Goal: Task Accomplishment & Management: Use online tool/utility

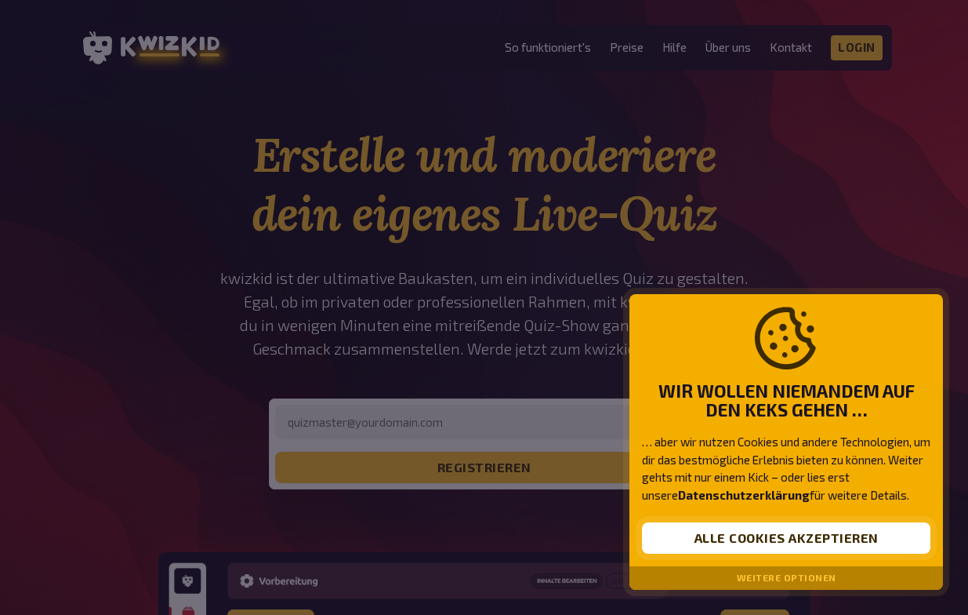
click at [767, 542] on button "Alle Cookies akzeptieren" at bounding box center [786, 537] width 288 height 31
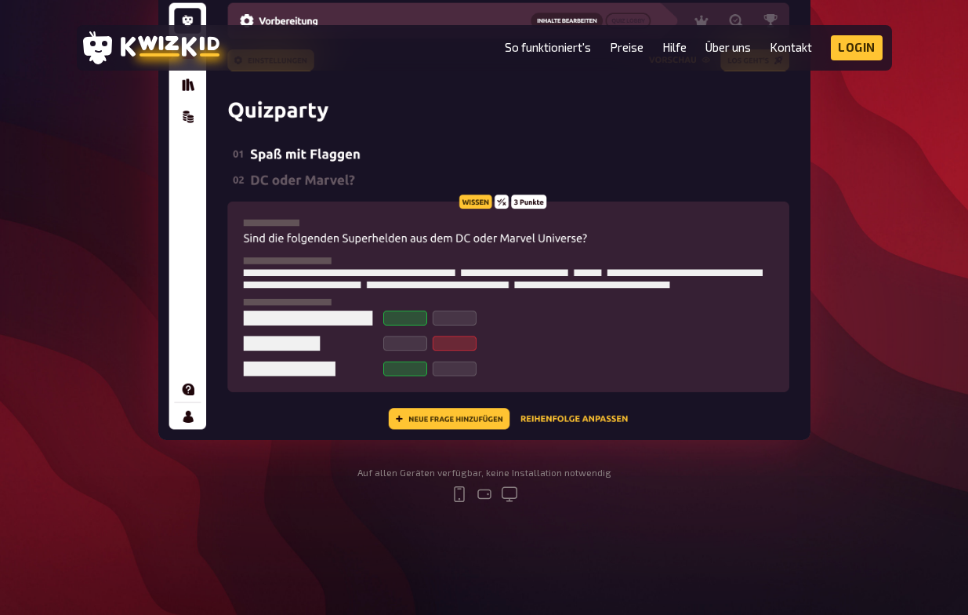
scroll to position [668, 0]
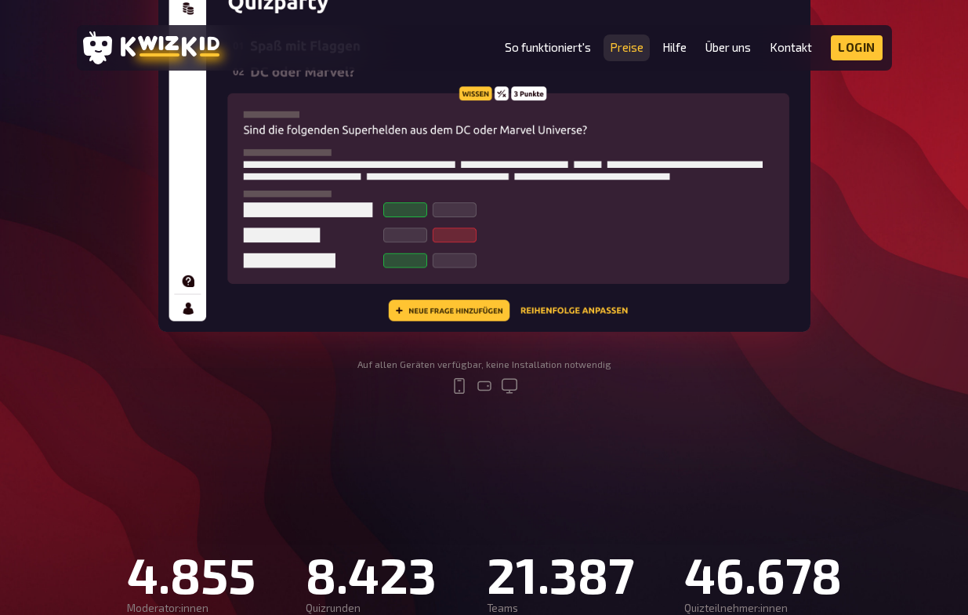
click at [636, 45] on link "Preise" at bounding box center [627, 47] width 34 height 13
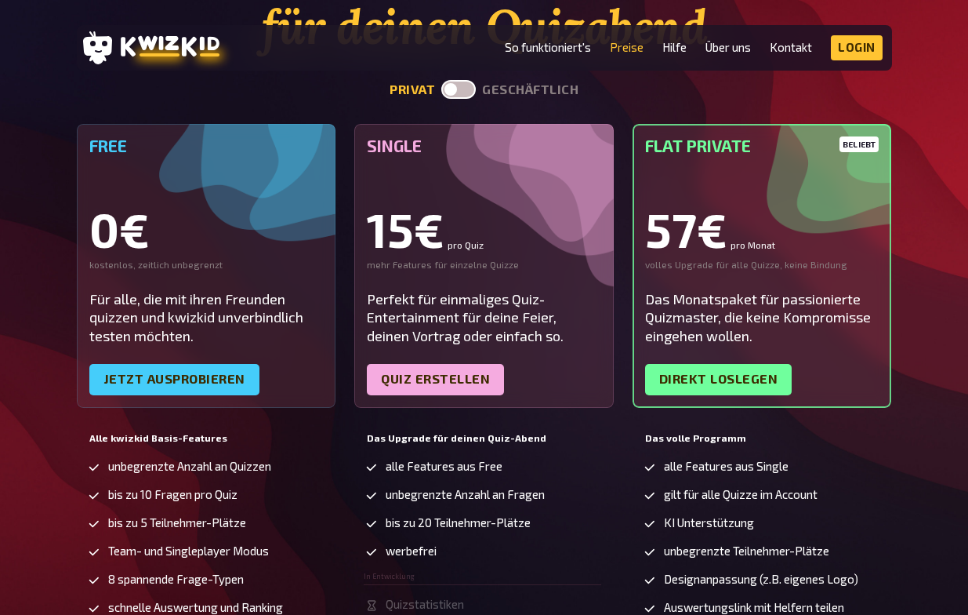
scroll to position [141, 0]
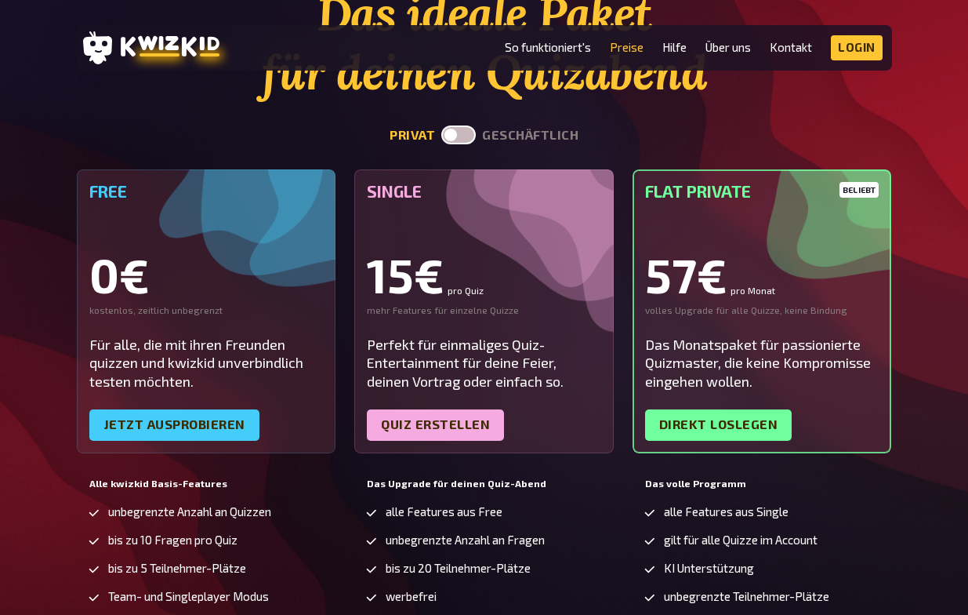
click at [471, 133] on label at bounding box center [458, 134] width 34 height 19
click at [441, 125] on input "checkbox" at bounding box center [441, 125] width 1 height 1
checkbox input "true"
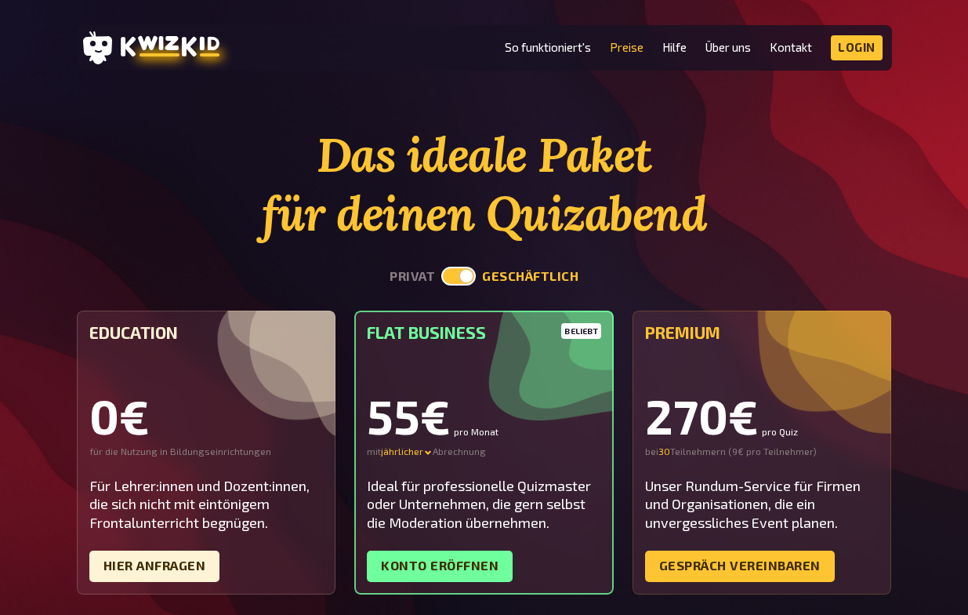
scroll to position [0, 0]
click at [577, 44] on link "So funktioniert's" at bounding box center [548, 47] width 86 height 13
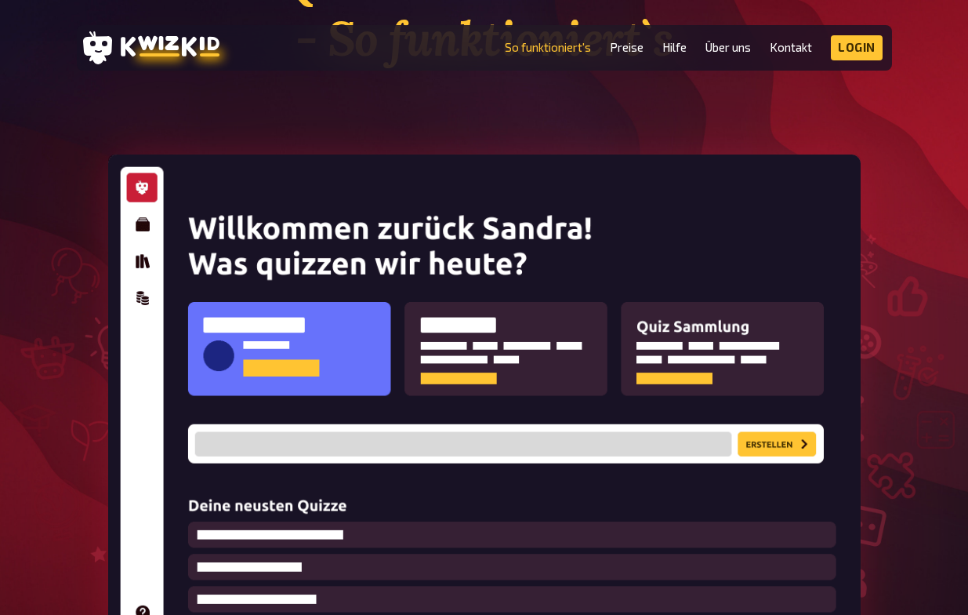
scroll to position [256, 0]
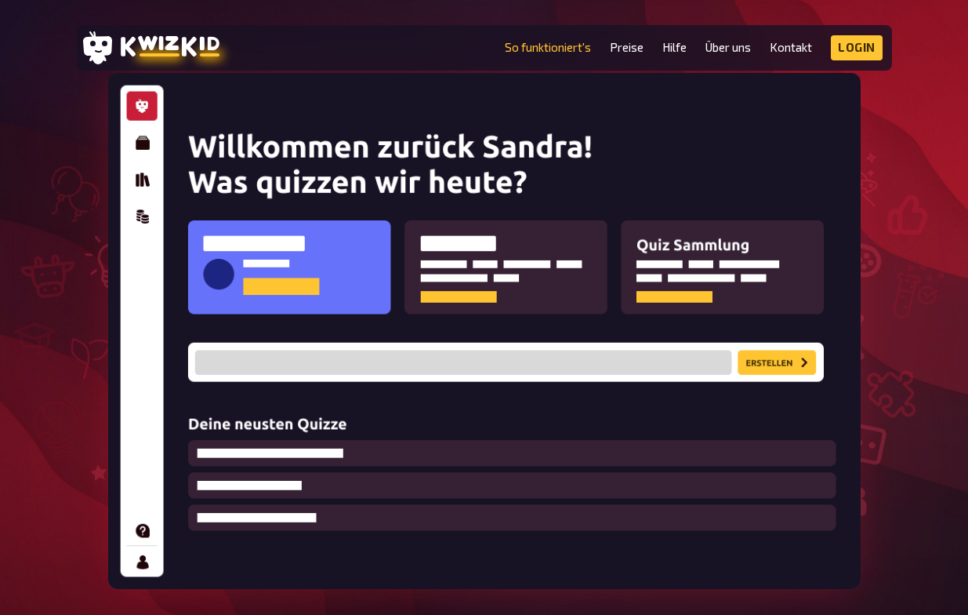
click at [455, 376] on img at bounding box center [484, 331] width 752 height 516
click at [747, 366] on img at bounding box center [484, 331] width 752 height 516
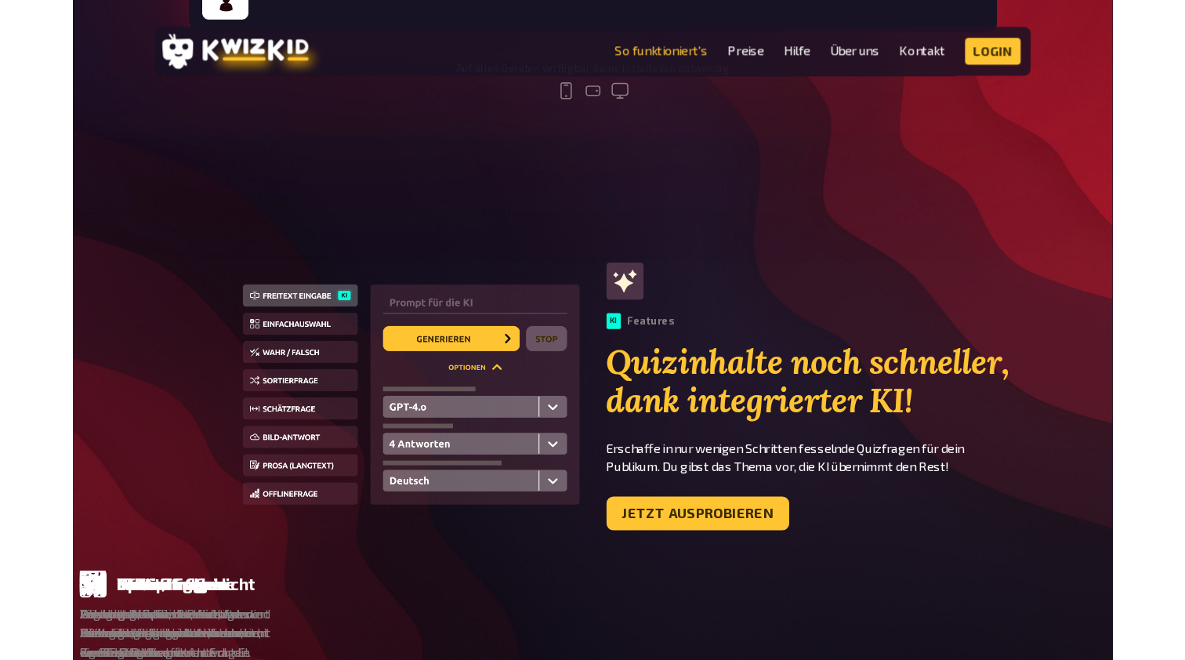
scroll to position [845, 0]
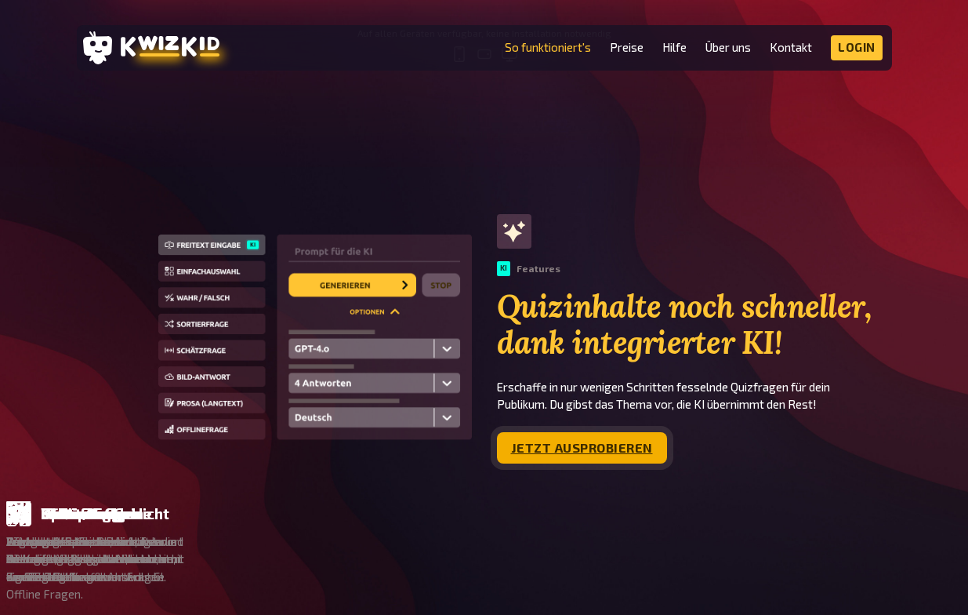
click at [572, 459] on link "Jetzt ausprobieren" at bounding box center [582, 447] width 170 height 31
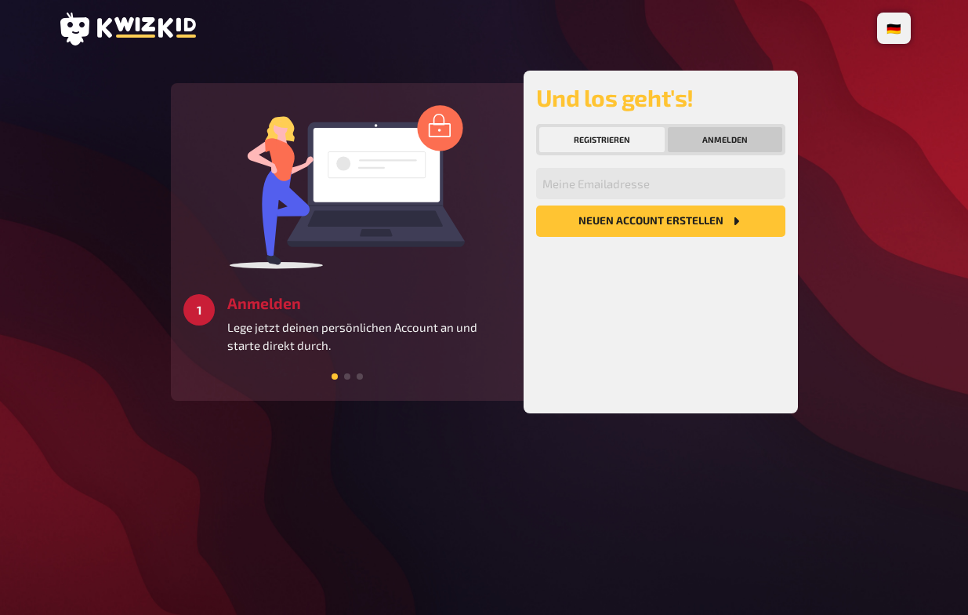
click at [755, 137] on button "Anmelden" at bounding box center [725, 139] width 114 height 25
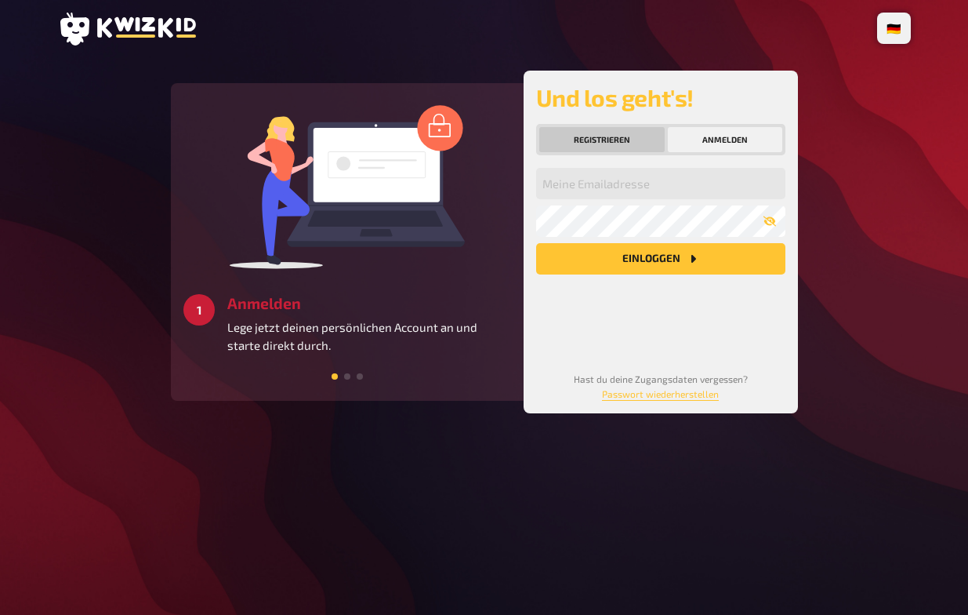
click at [622, 140] on button "Registrieren" at bounding box center [601, 139] width 125 height 25
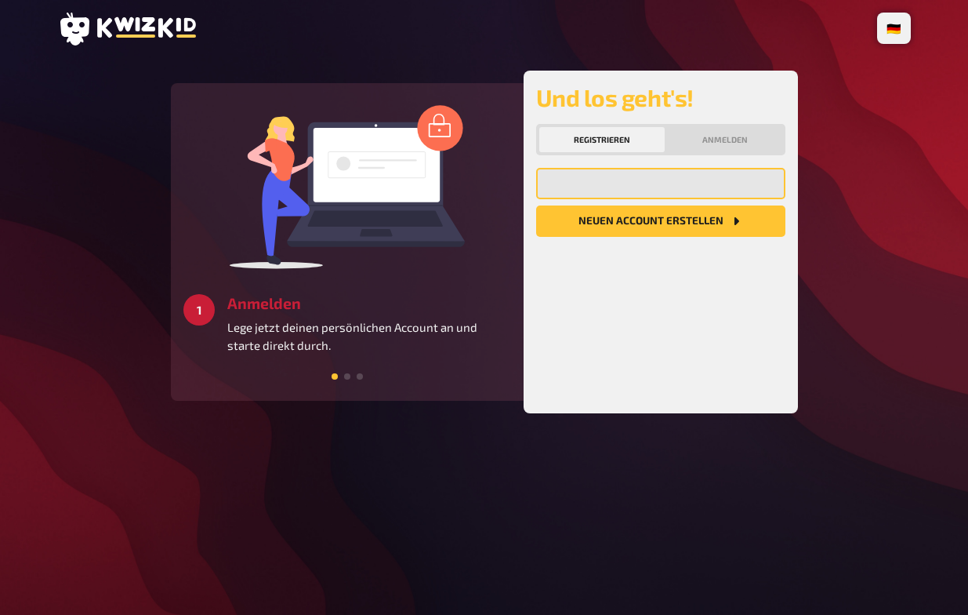
click at [615, 191] on input "email" at bounding box center [660, 183] width 249 height 31
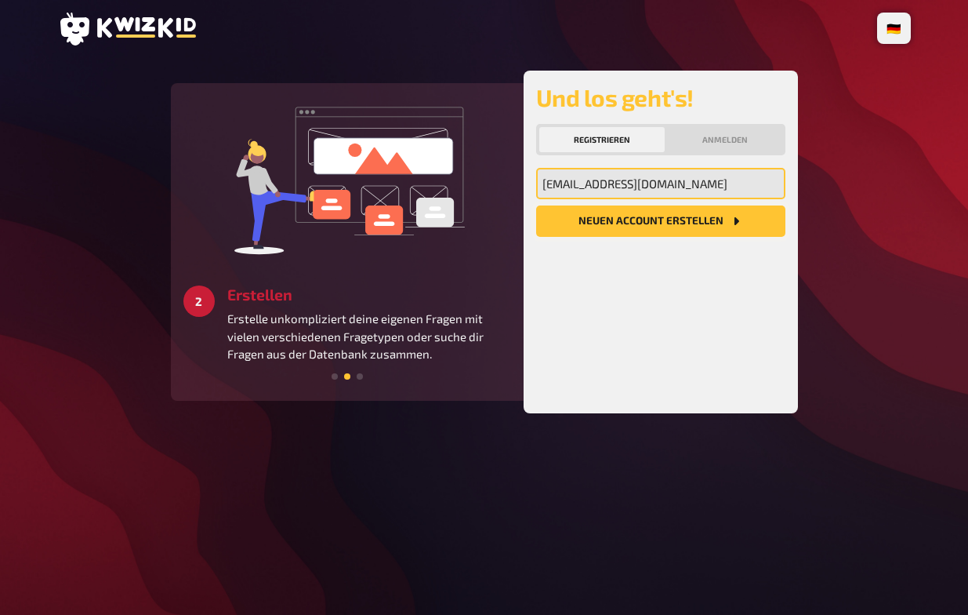
type input "[EMAIL_ADDRESS][DOMAIN_NAME]"
click at [615, 223] on button "Neuen Account Erstellen" at bounding box center [660, 220] width 249 height 31
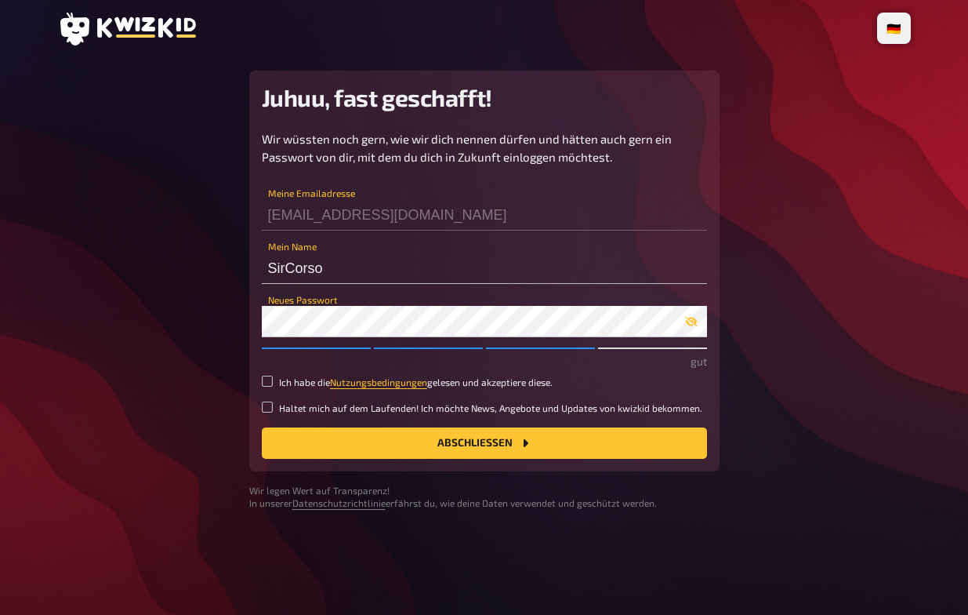
click at [284, 383] on small "Ich habe die Nutzungsbedingungen gelesen und akzeptiere diese." at bounding box center [416, 381] width 274 height 13
click at [273, 383] on input "Ich habe die Nutzungsbedingungen gelesen und akzeptiere diese." at bounding box center [267, 380] width 11 height 11
checkbox input "true"
click at [309, 437] on button "Abschließen" at bounding box center [484, 442] width 445 height 31
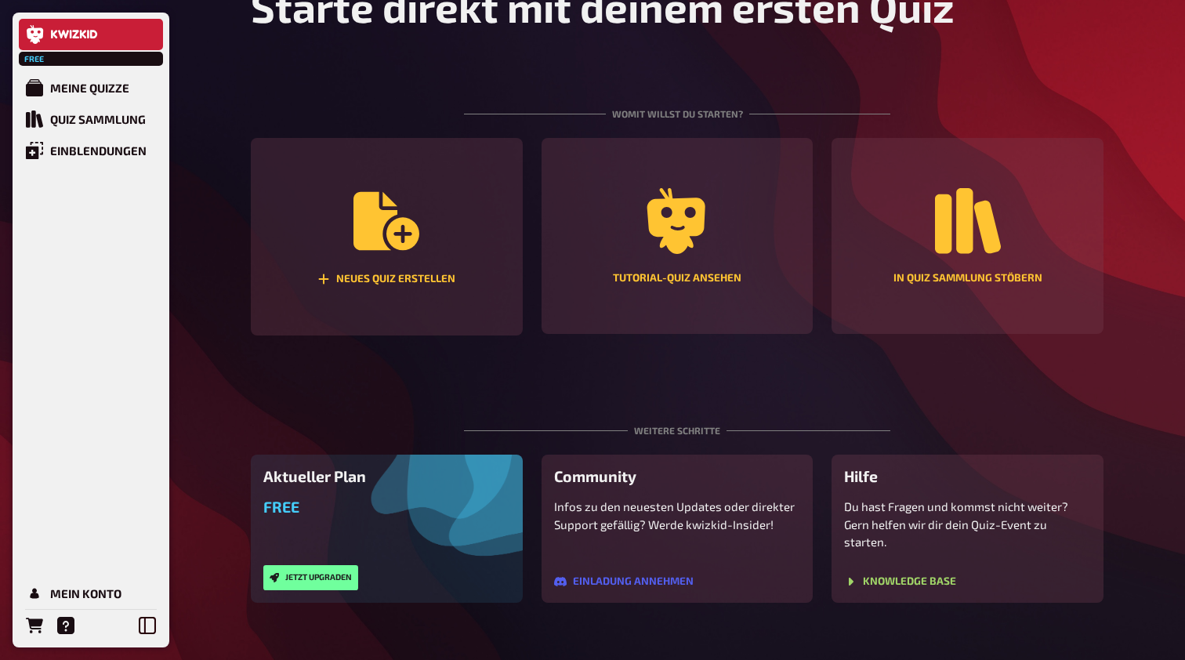
scroll to position [79, 0]
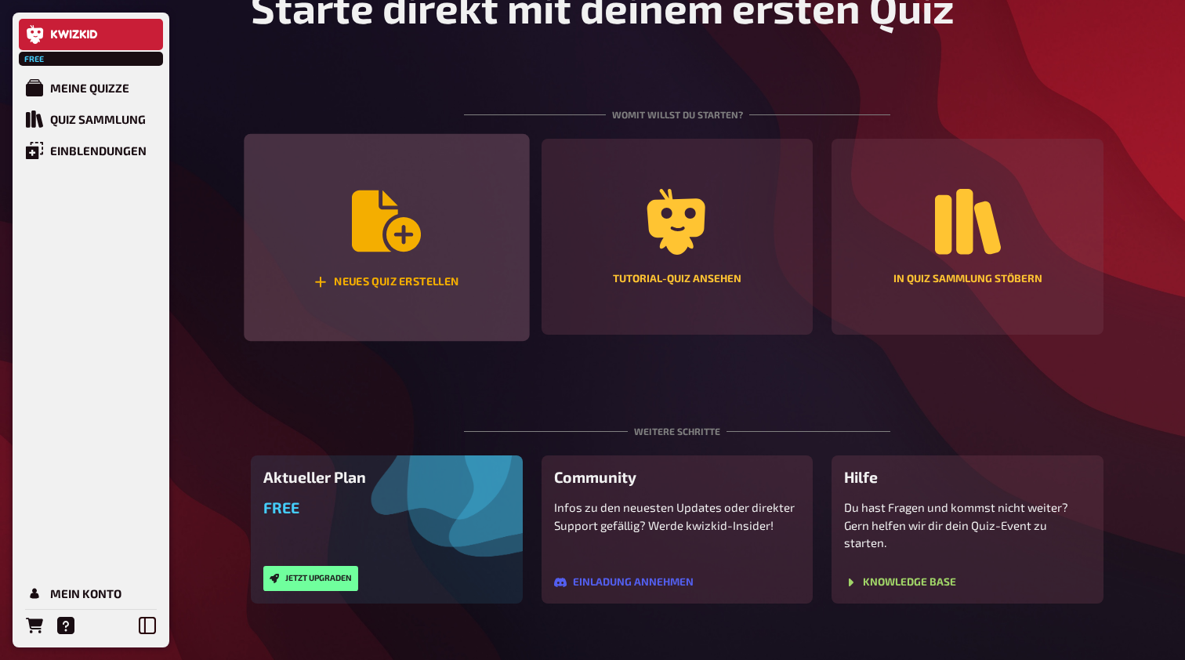
click at [400, 227] on icon "Neues Quiz erstellen" at bounding box center [386, 220] width 69 height 61
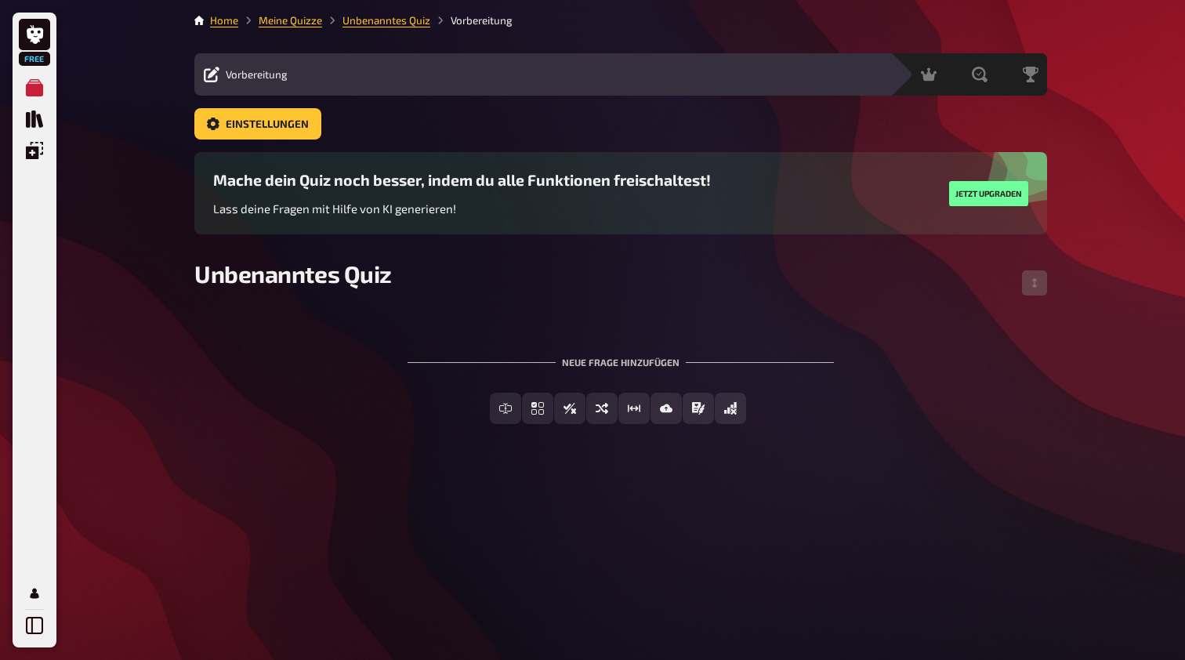
click at [582, 366] on div "Neue Frage hinzufügen" at bounding box center [621, 356] width 426 height 49
click at [365, 277] on span "Unbenanntes Quiz" at bounding box center [293, 273] width 198 height 28
click at [195, 272] on span "Unbenanntes Quiz" at bounding box center [293, 273] width 198 height 28
drag, startPoint x: 195, startPoint y: 272, endPoint x: 398, endPoint y: 298, distance: 204.7
click at [397, 298] on div "Unbenanntes Quiz" at bounding box center [620, 282] width 853 height 47
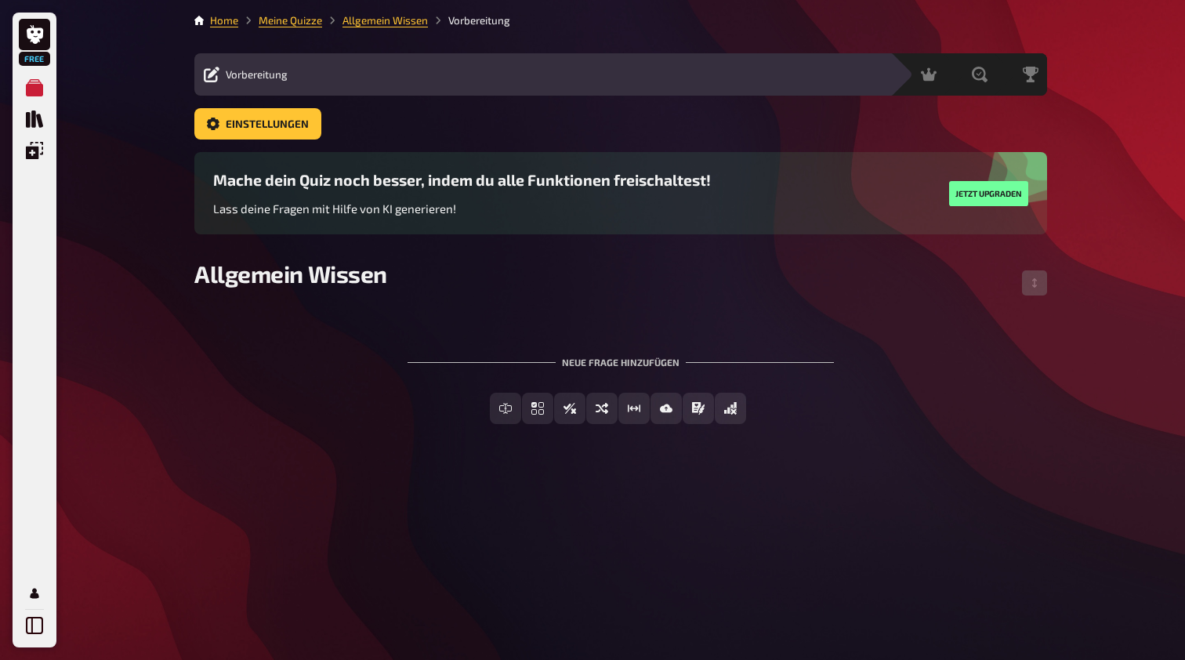
click at [635, 362] on div "Neue Frage hinzufügen" at bounding box center [621, 356] width 426 height 49
click at [572, 368] on div "Neue Frage hinzufügen" at bounding box center [621, 356] width 426 height 49
click at [577, 357] on div "Neue Frage hinzufügen" at bounding box center [621, 356] width 426 height 49
click at [598, 368] on div "Neue Frage hinzufügen" at bounding box center [621, 356] width 426 height 49
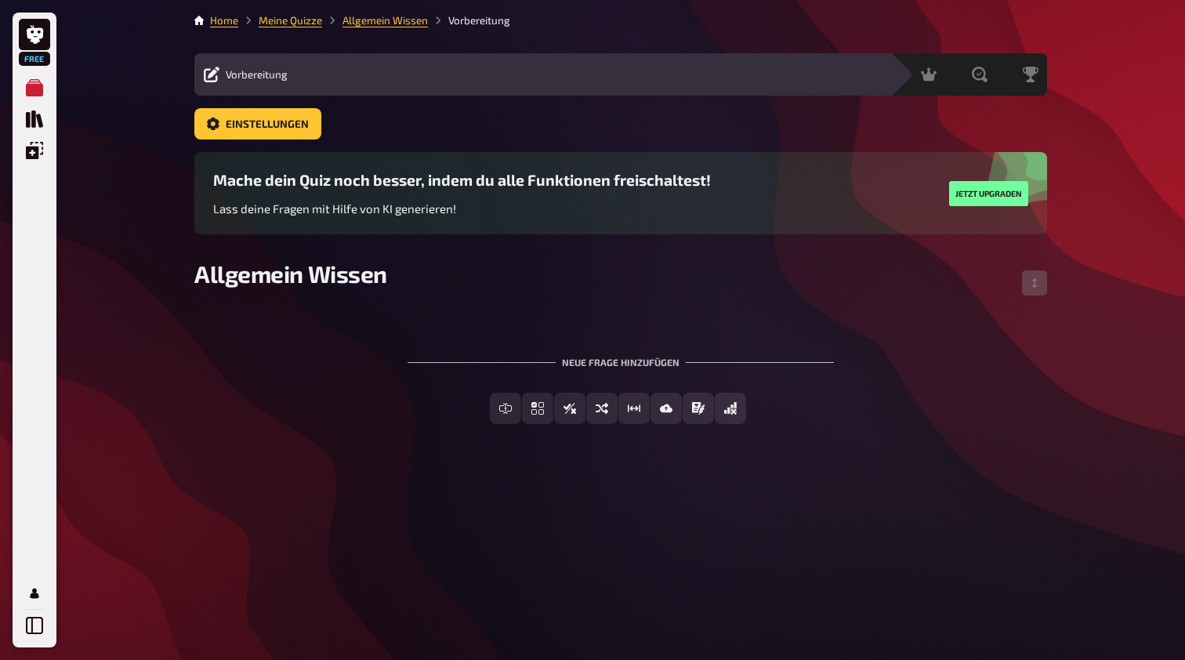
click at [652, 364] on div "Neue Frage hinzufügen" at bounding box center [621, 356] width 426 height 49
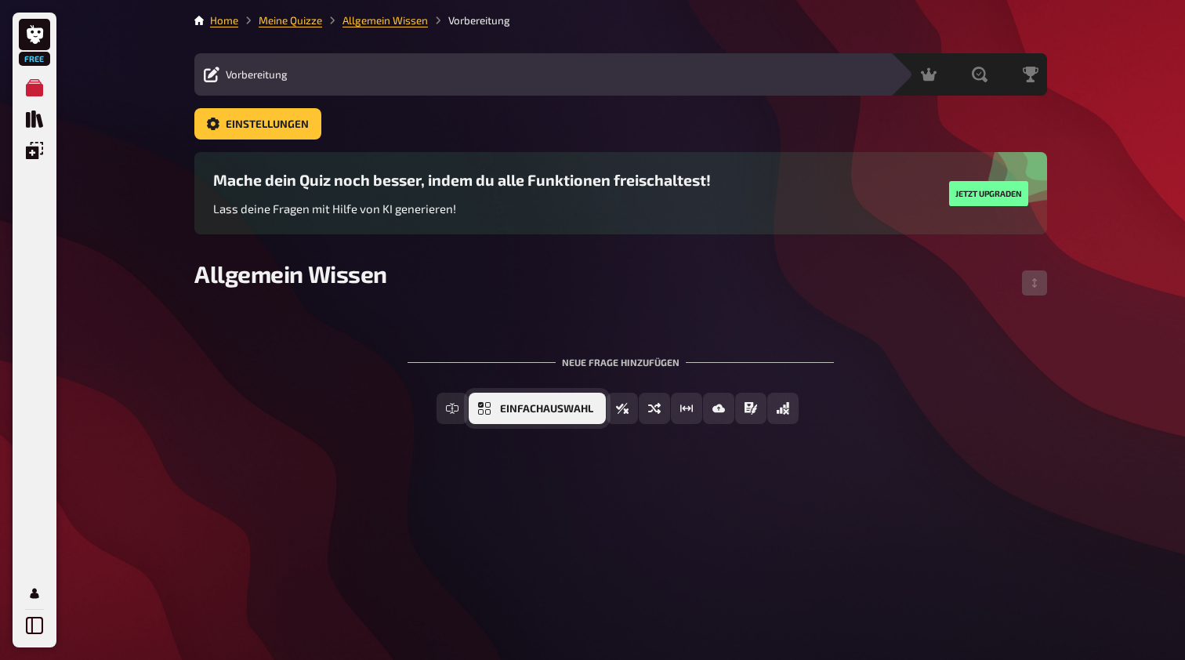
click at [584, 407] on span "Einfachauswahl" at bounding box center [546, 409] width 93 height 11
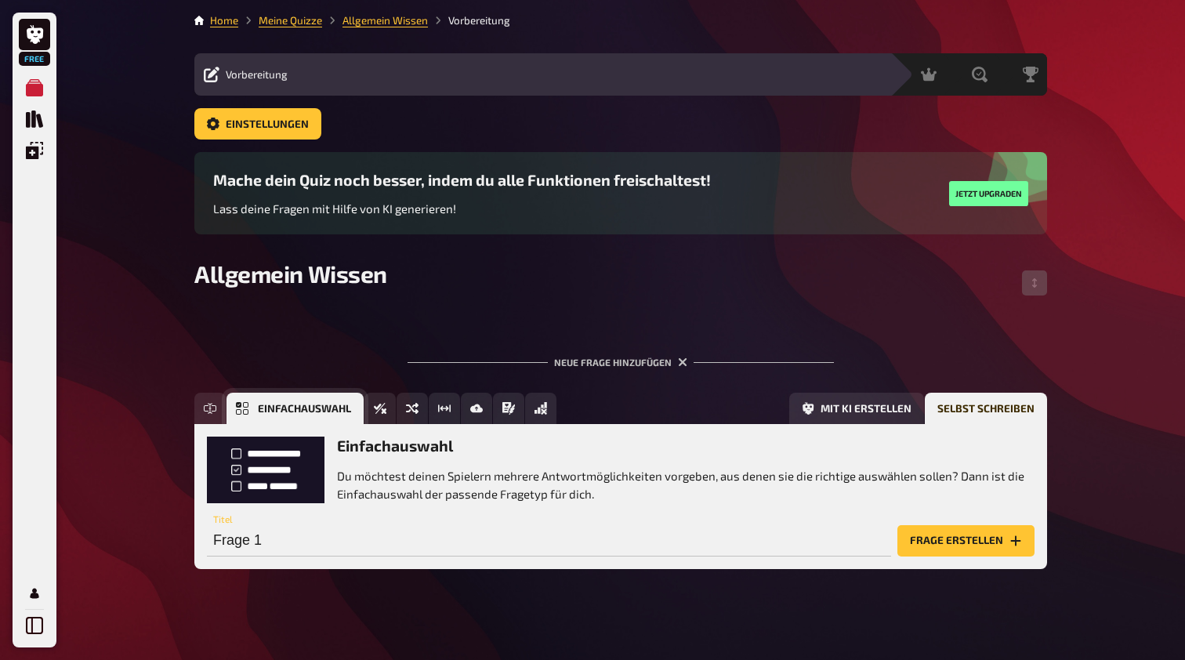
scroll to position [8, 0]
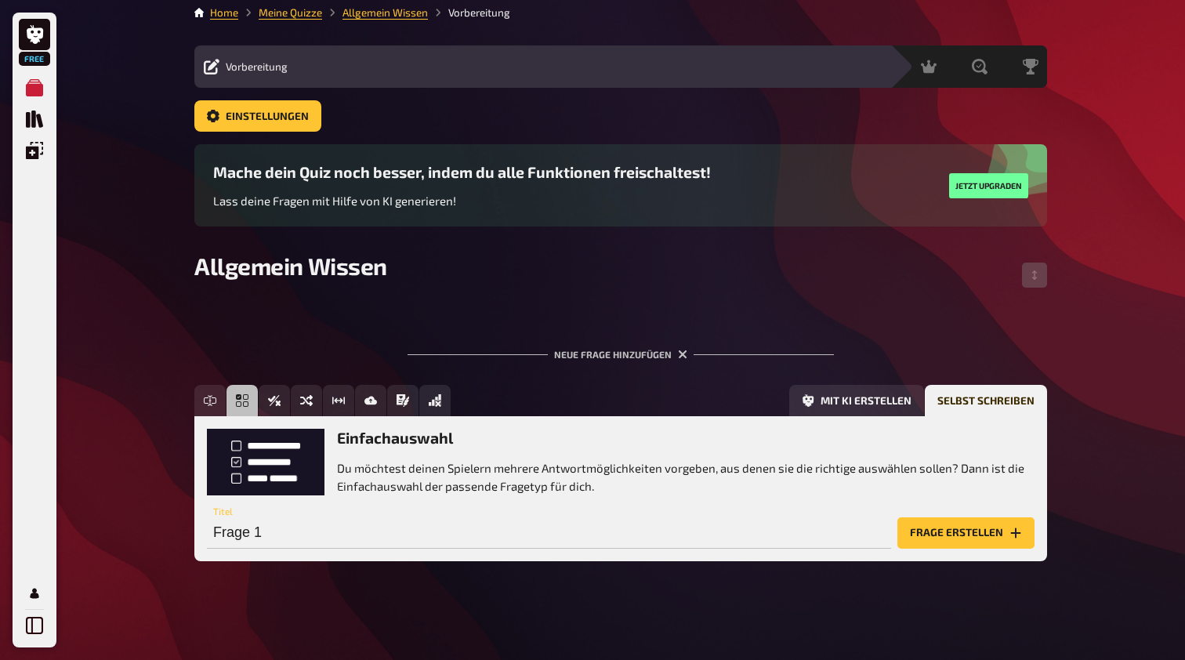
click at [444, 441] on h3 "Einfachauswahl" at bounding box center [686, 438] width 698 height 18
click at [967, 531] on button "Frage erstellen" at bounding box center [965, 532] width 137 height 31
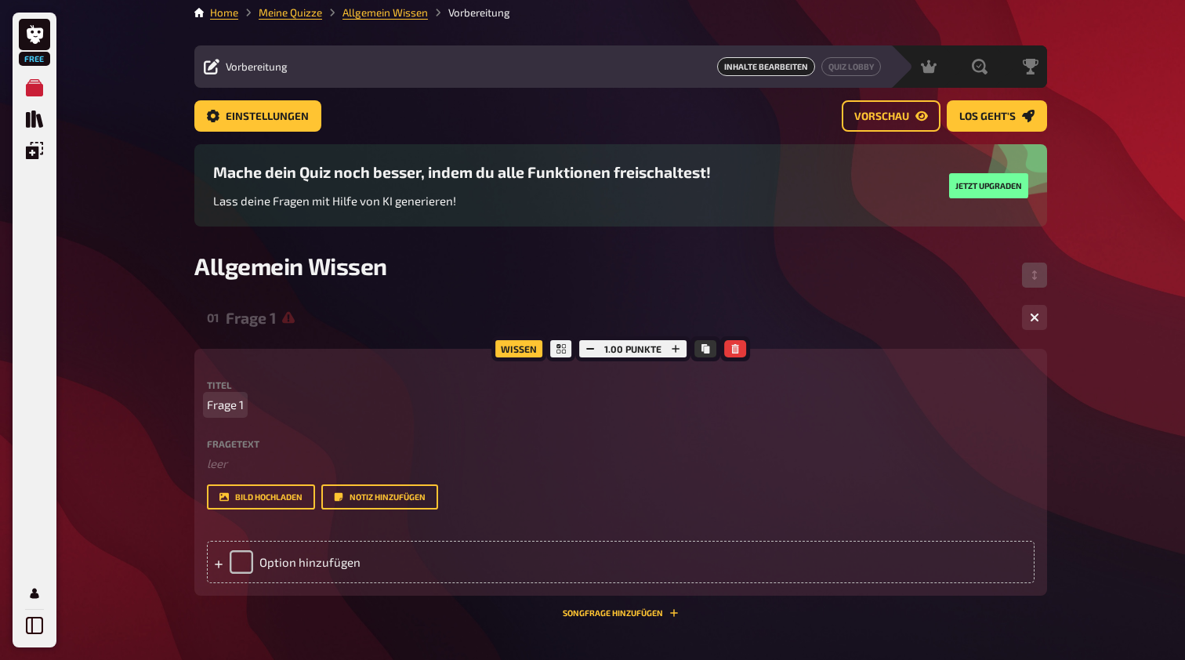
click at [243, 407] on span "Frage 1" at bounding box center [225, 405] width 37 height 18
drag, startPoint x: 265, startPoint y: 410, endPoint x: 179, endPoint y: 404, distance: 86.4
click at [179, 404] on div "Free Meine Quizze Quiz Sammlung Einblendungen Profil Home Meine Quizze Allgemei…" at bounding box center [592, 420] width 1185 height 856
click at [591, 347] on icon "button" at bounding box center [590, 348] width 9 height 9
click at [672, 346] on icon "button" at bounding box center [676, 348] width 9 height 9
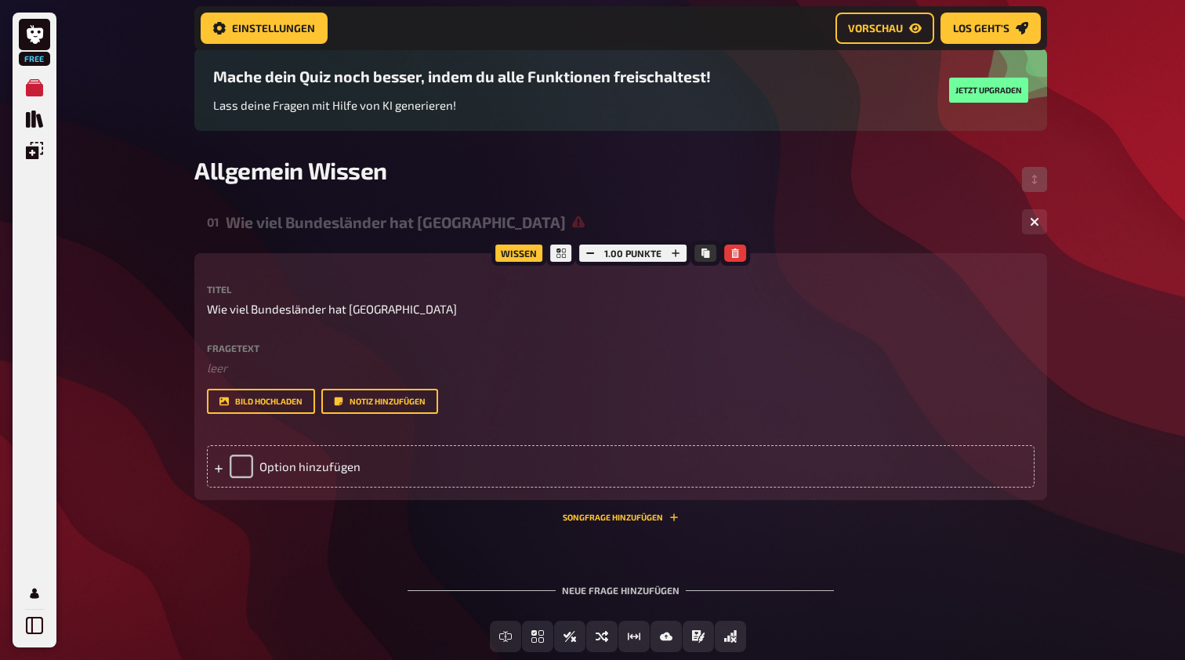
scroll to position [114, 0]
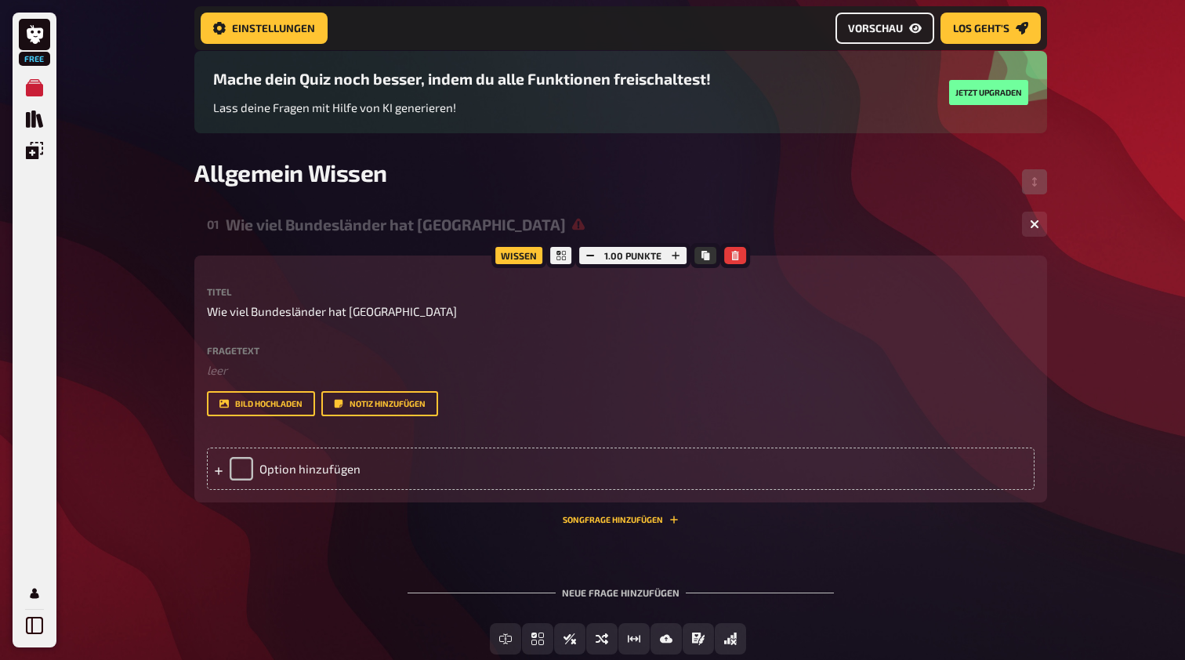
click at [921, 32] on icon "Vorschau" at bounding box center [915, 28] width 13 height 13
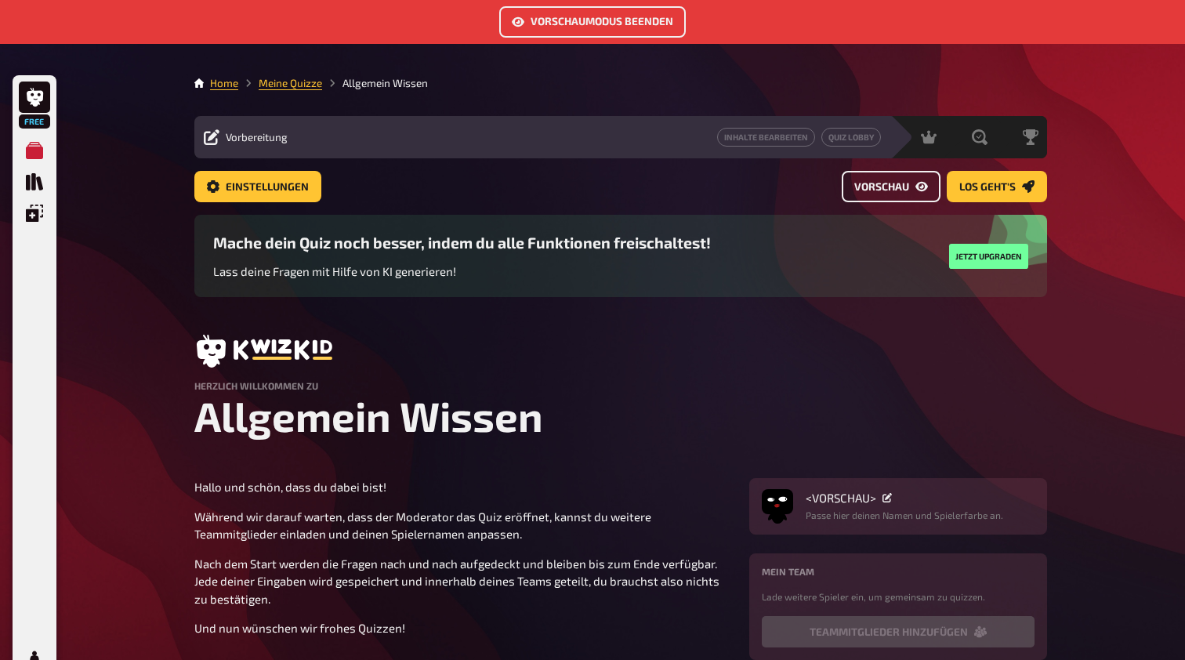
click at [897, 183] on span "Vorschau" at bounding box center [881, 187] width 55 height 11
click at [897, 187] on span "Vorschau" at bounding box center [881, 187] width 55 height 11
click at [38, 156] on icon "Meine Quizze" at bounding box center [34, 150] width 17 height 17
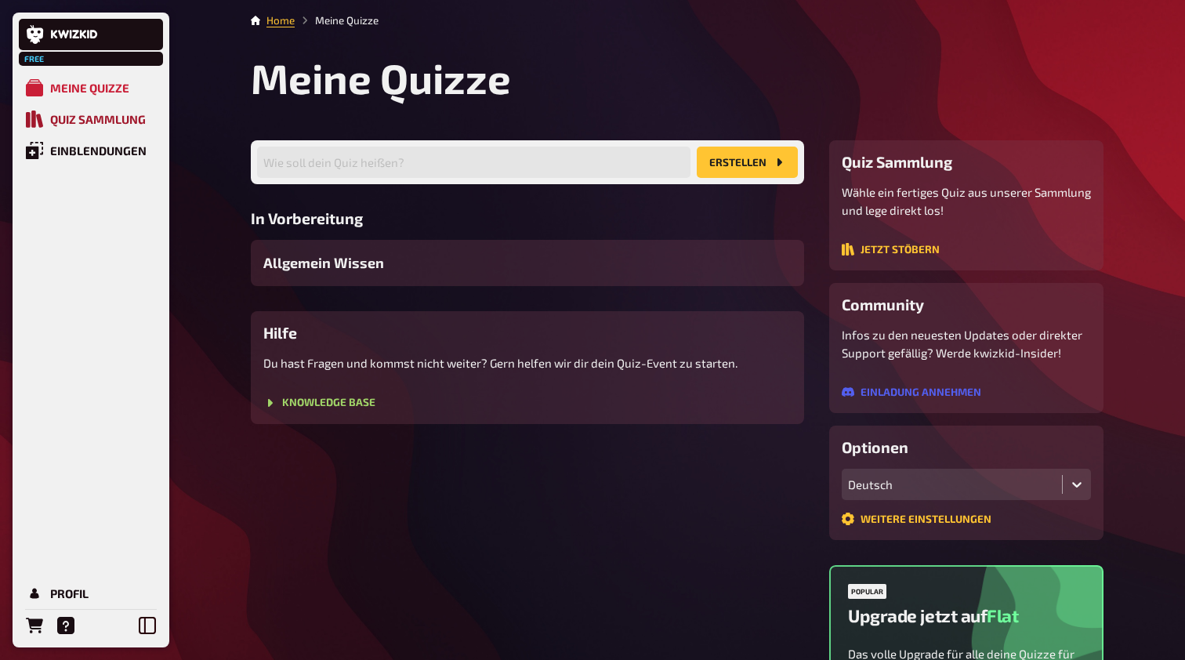
click at [85, 111] on link "Quiz Sammlung" at bounding box center [91, 118] width 144 height 31
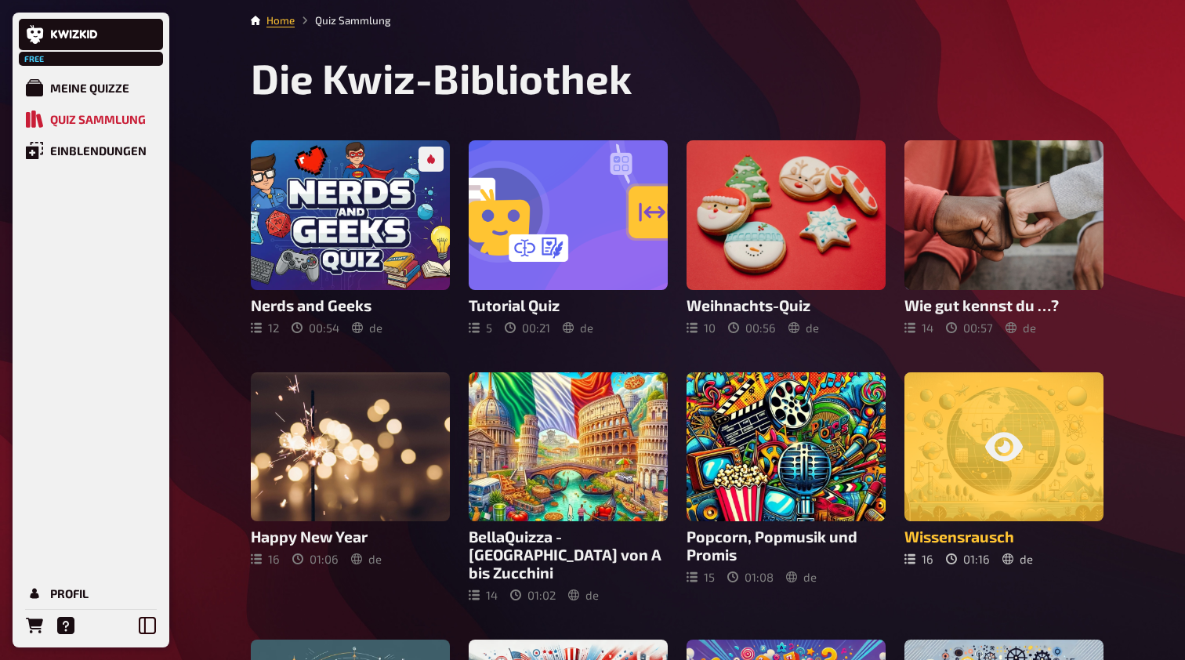
click at [967, 427] on div at bounding box center [1004, 447] width 199 height 150
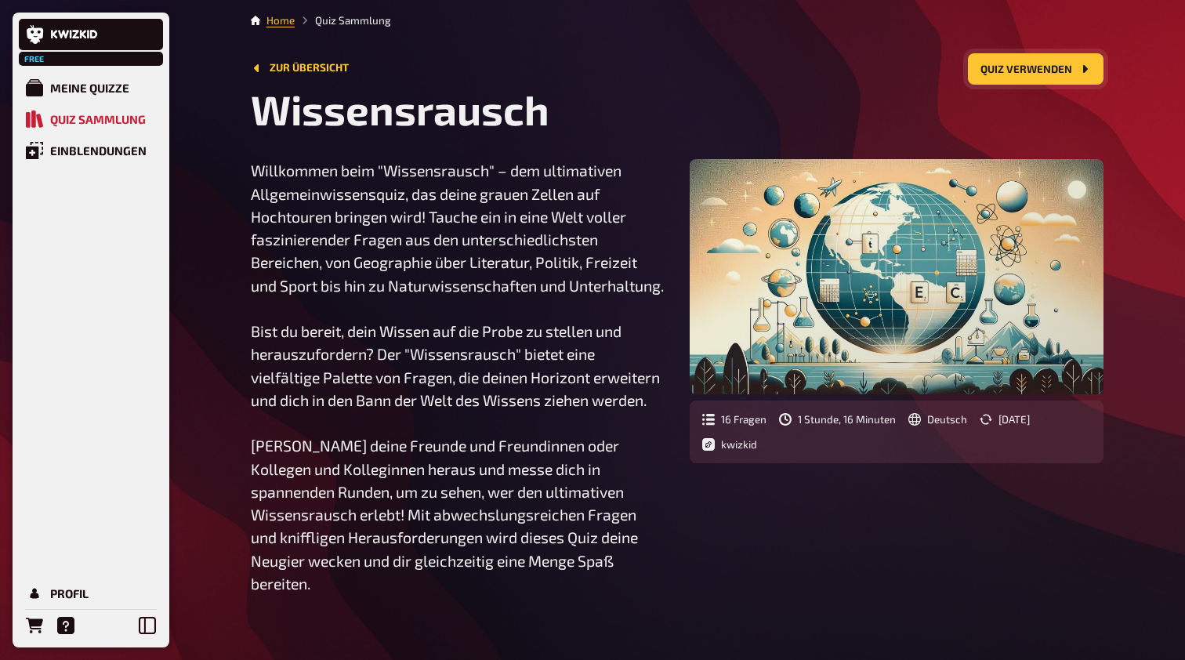
click at [967, 66] on icon "Quiz verwenden" at bounding box center [1085, 69] width 5 height 8
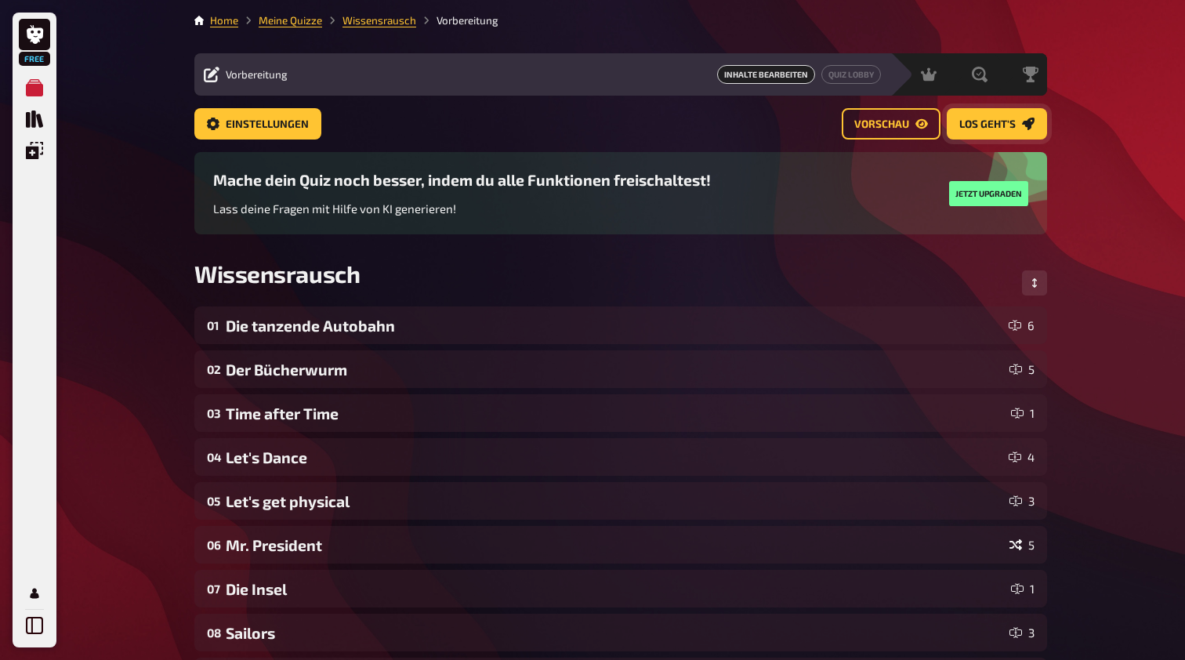
click at [967, 121] on span "Los geht's" at bounding box center [987, 124] width 56 height 11
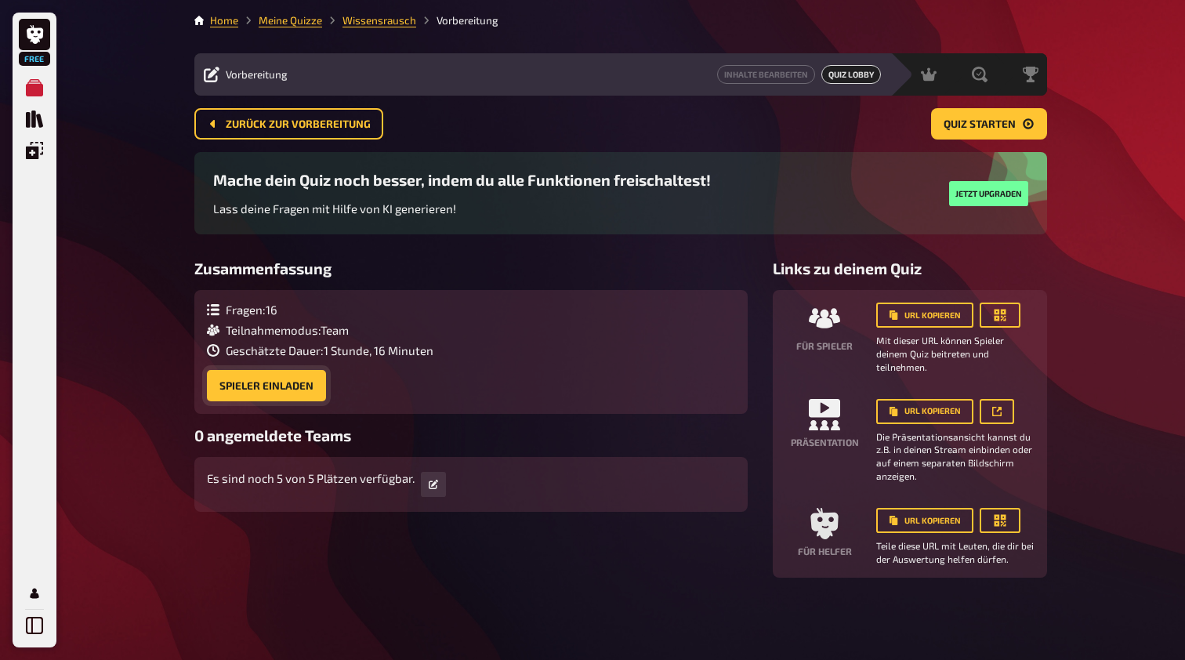
click at [291, 386] on button "Spieler einladen" at bounding box center [266, 385] width 119 height 31
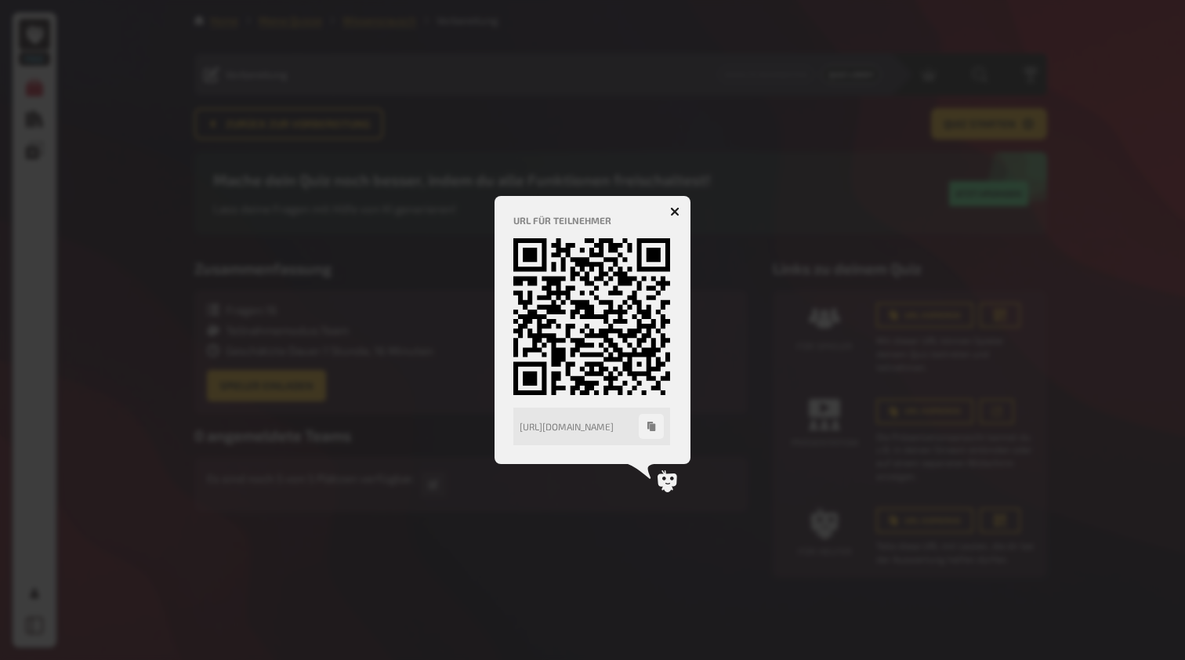
click at [676, 208] on icon "button" at bounding box center [674, 211] width 9 height 9
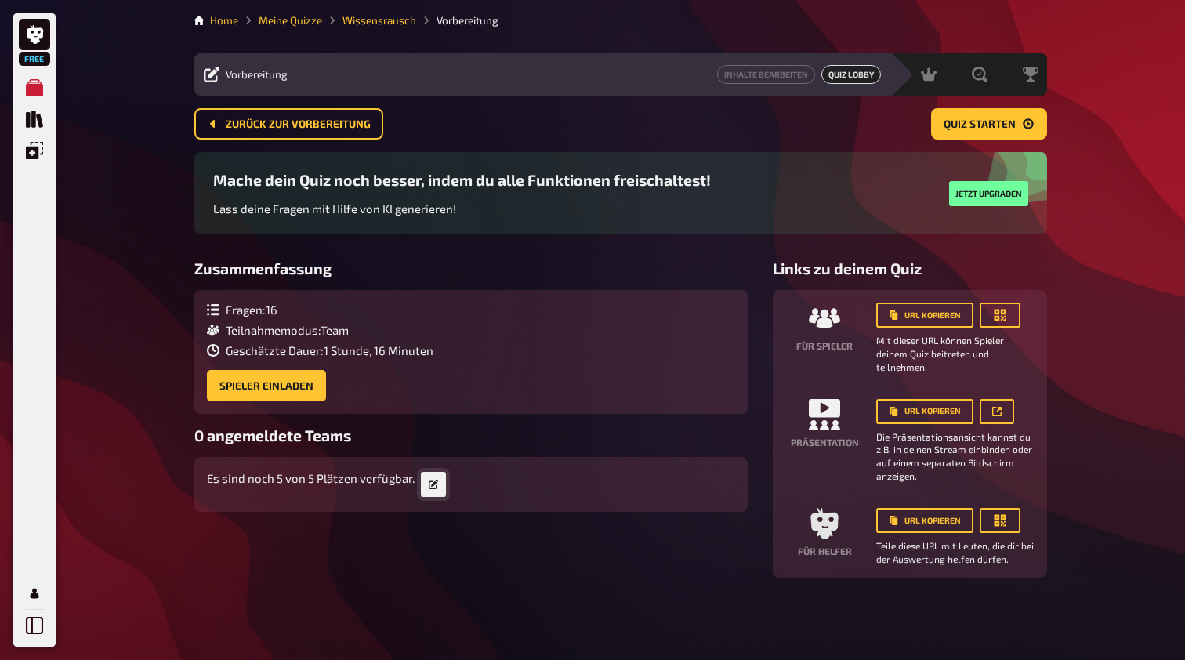
click at [430, 487] on icon "button" at bounding box center [433, 484] width 9 height 9
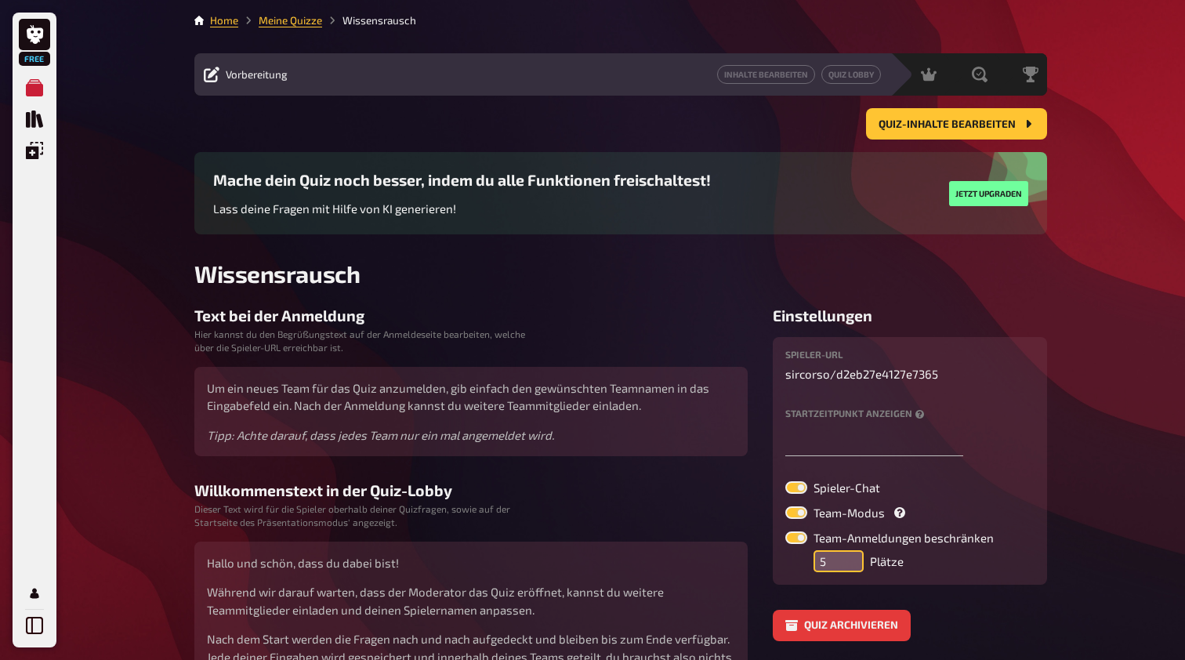
drag, startPoint x: 839, startPoint y: 564, endPoint x: 812, endPoint y: 560, distance: 26.9
click at [812, 560] on div "Team-Anmeldungen beschränken 5 Plätze" at bounding box center [909, 551] width 249 height 41
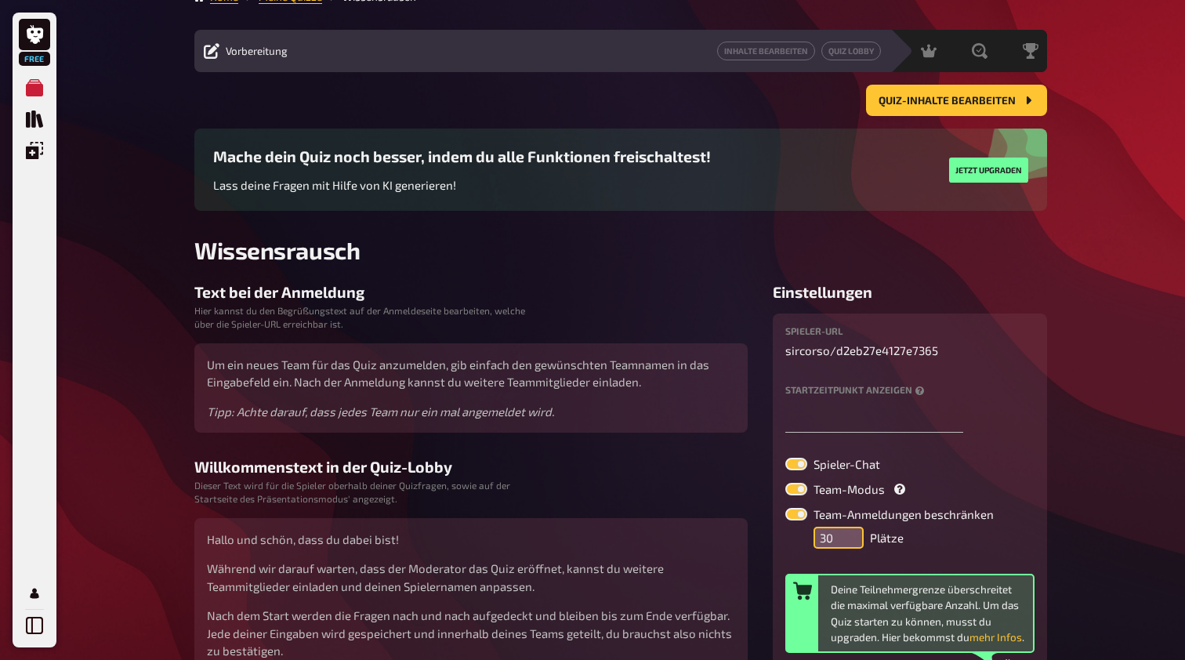
scroll to position [19, 0]
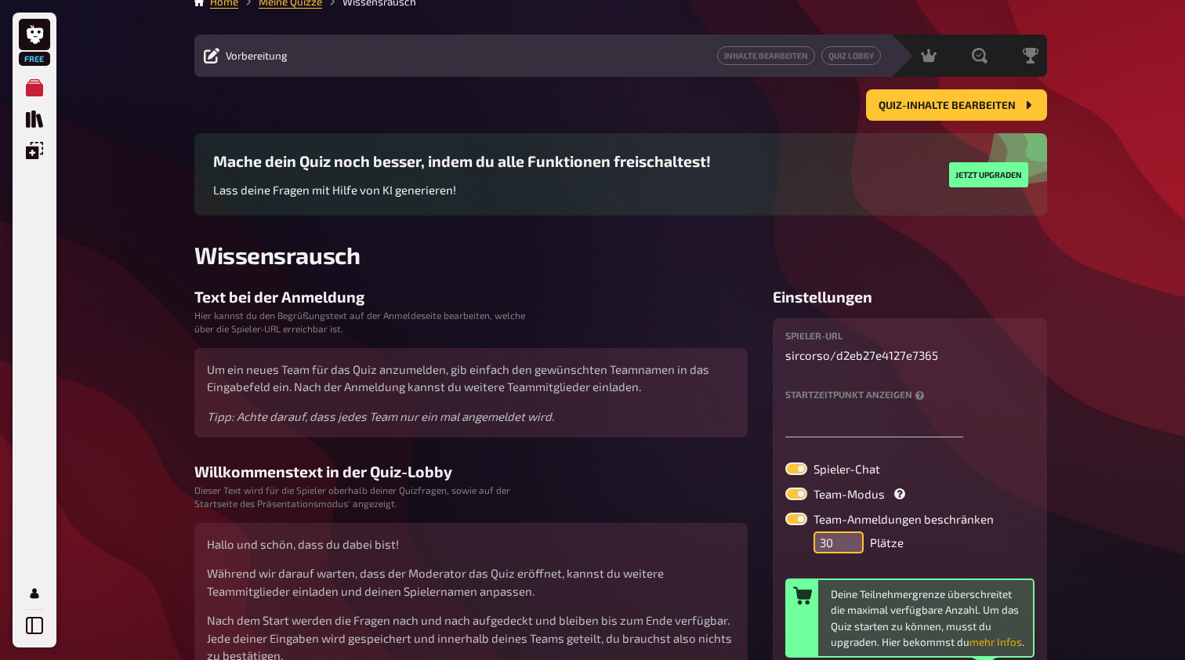
type input "30"
click at [967, 614] on button "mehr Infos" at bounding box center [996, 642] width 53 height 16
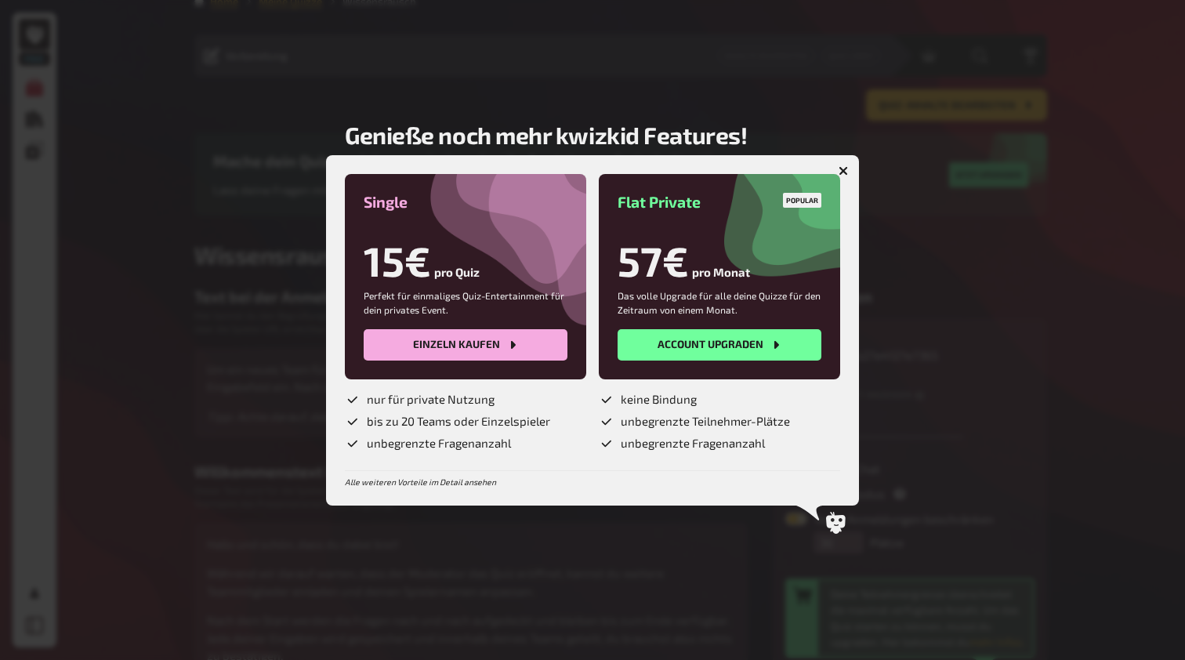
click at [848, 172] on button "button" at bounding box center [843, 170] width 25 height 25
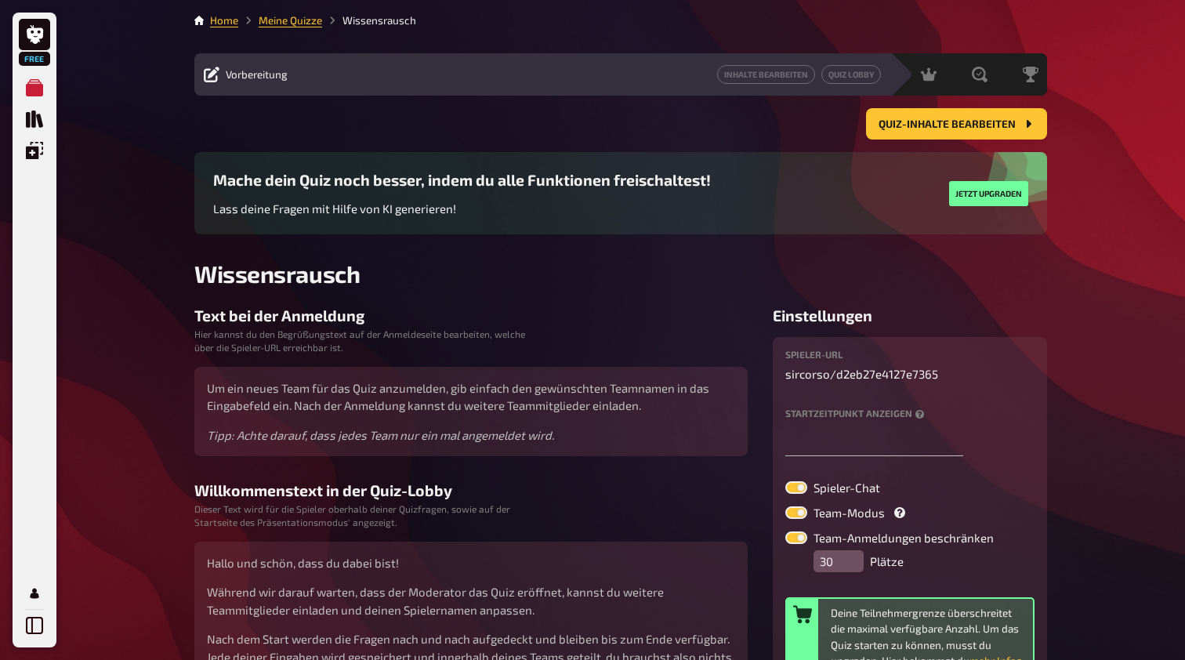
scroll to position [0, 0]
